Goal: Information Seeking & Learning: Compare options

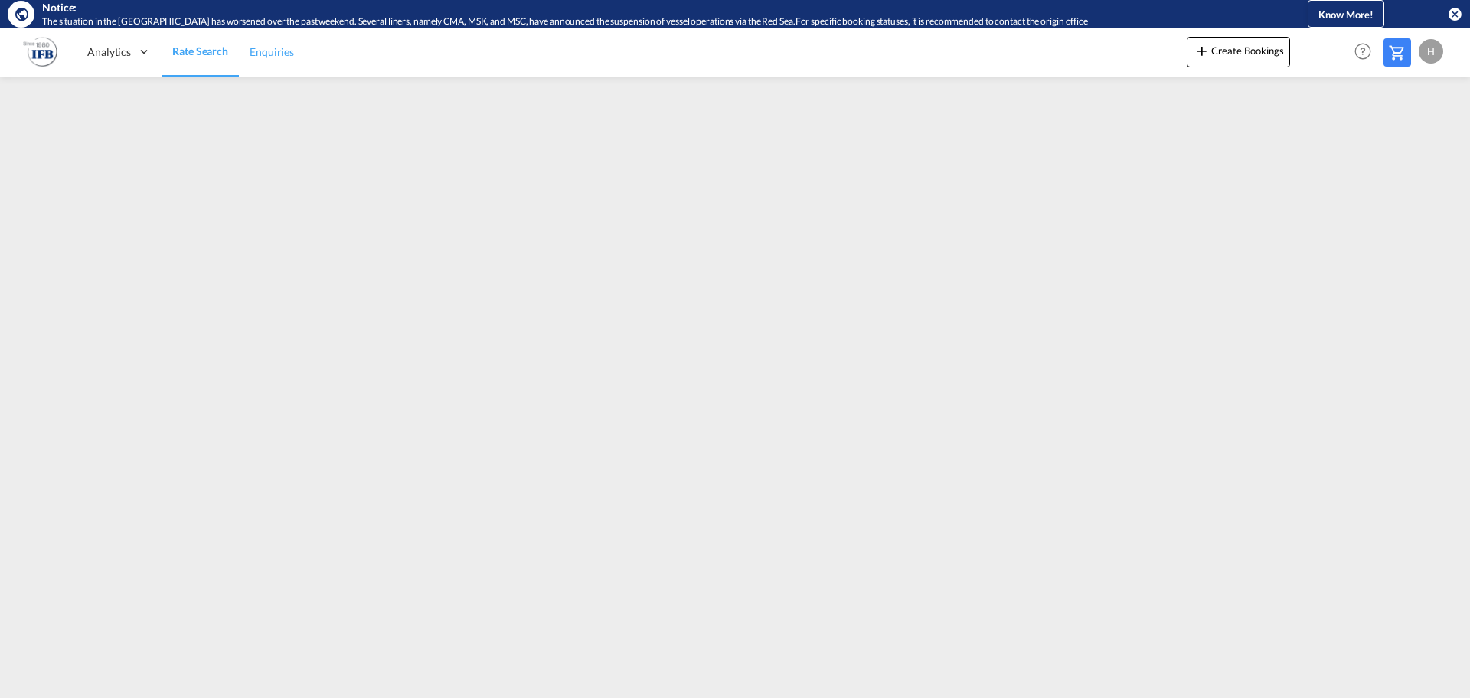
click at [259, 69] on link "Enquiries" at bounding box center [272, 52] width 66 height 50
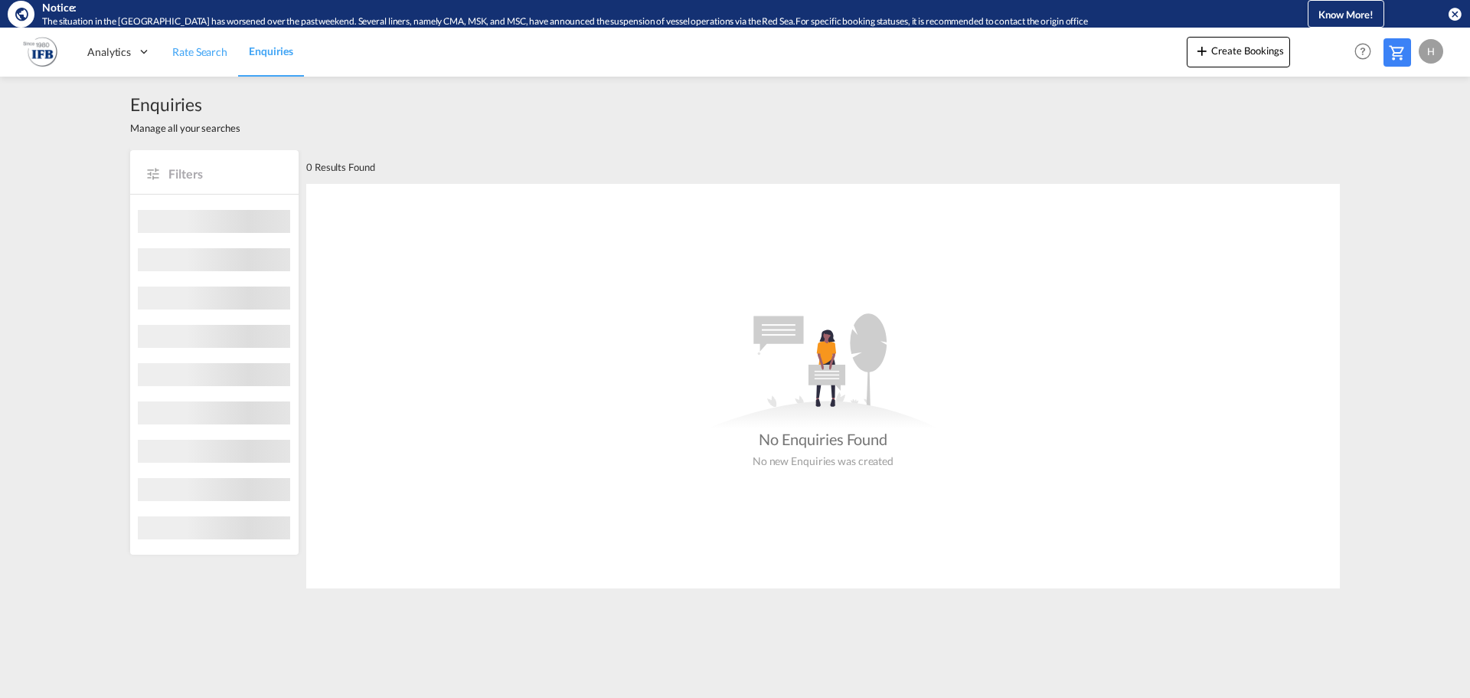
click at [210, 57] on span "Rate Search" at bounding box center [199, 51] width 55 height 13
